Goal: Navigation & Orientation: Find specific page/section

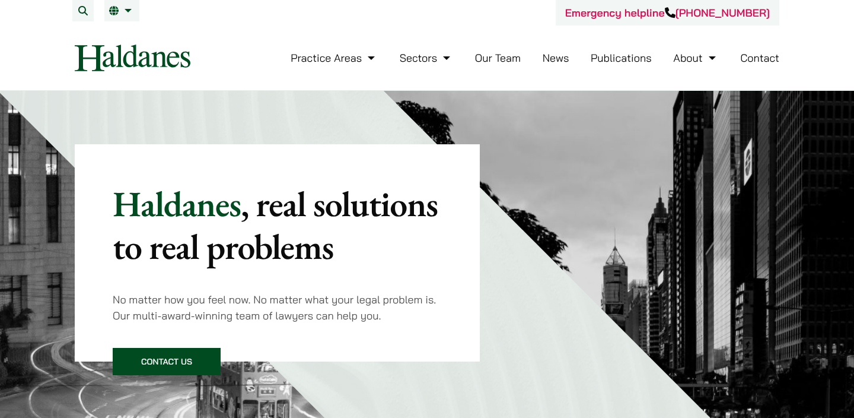
click at [499, 56] on link "Our Team" at bounding box center [498, 58] width 46 height 14
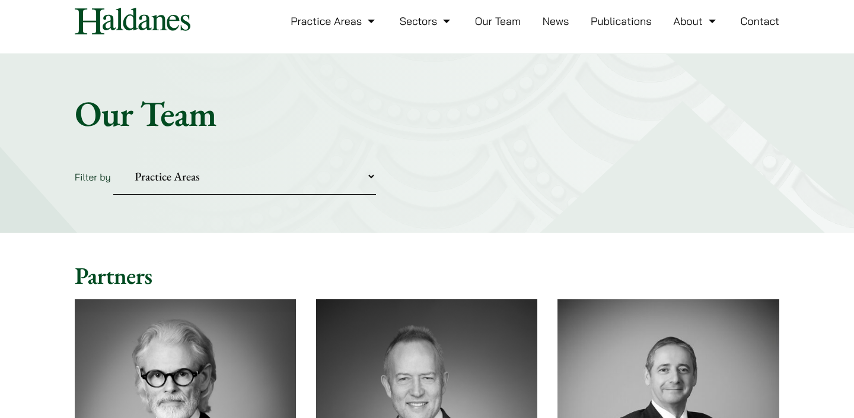
scroll to position [38, 0]
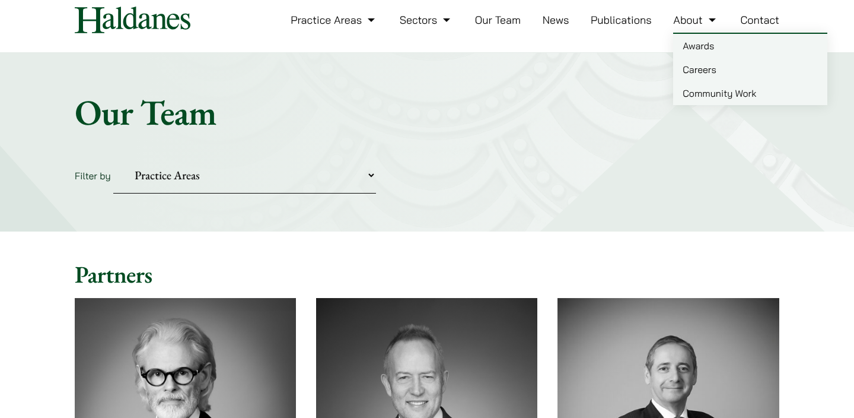
click at [724, 71] on link "Careers" at bounding box center [750, 70] width 154 height 24
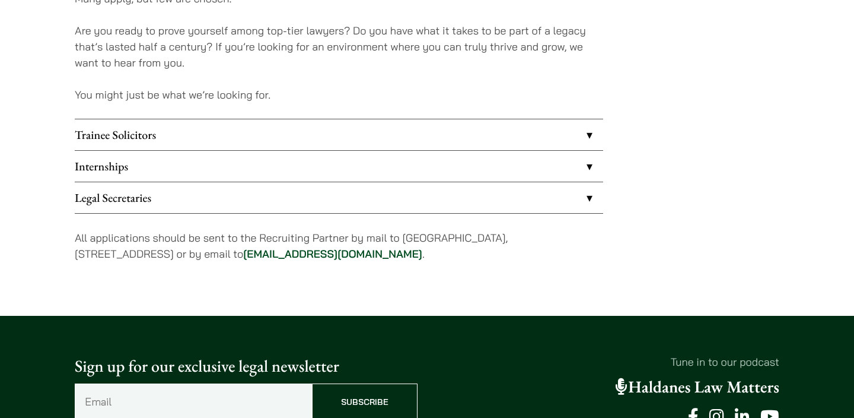
scroll to position [1041, 0]
